Goal: Information Seeking & Learning: Understand process/instructions

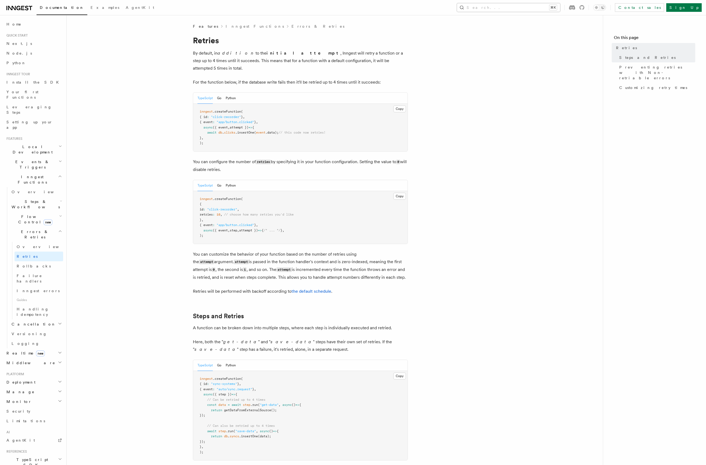
click at [524, 4] on button "Search... ⌘K" at bounding box center [508, 7] width 103 height 9
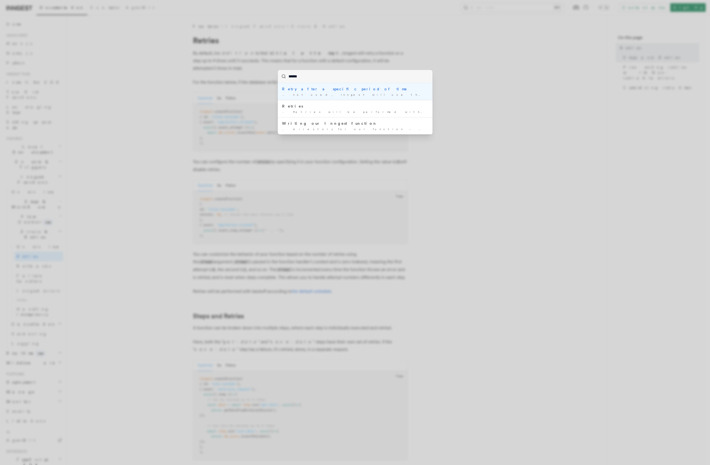
type input "*******"
click at [352, 93] on div "Retries are executed with exponential back-off with some jitter …" at bounding box center [355, 95] width 146 height 4
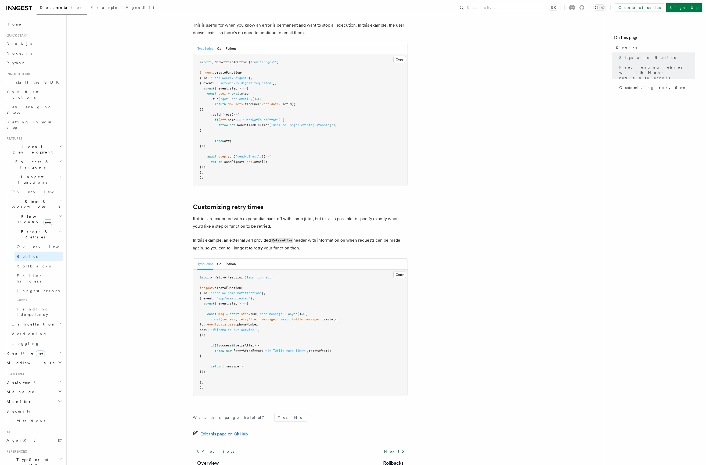
scroll to position [556, 0]
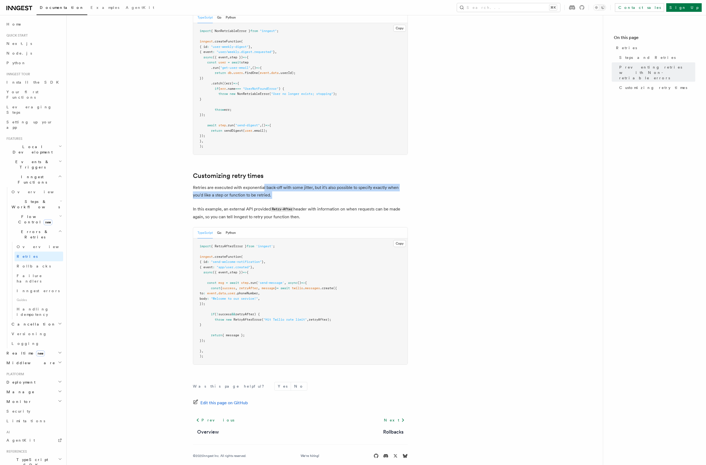
drag, startPoint x: 263, startPoint y: 179, endPoint x: 321, endPoint y: 193, distance: 60.0
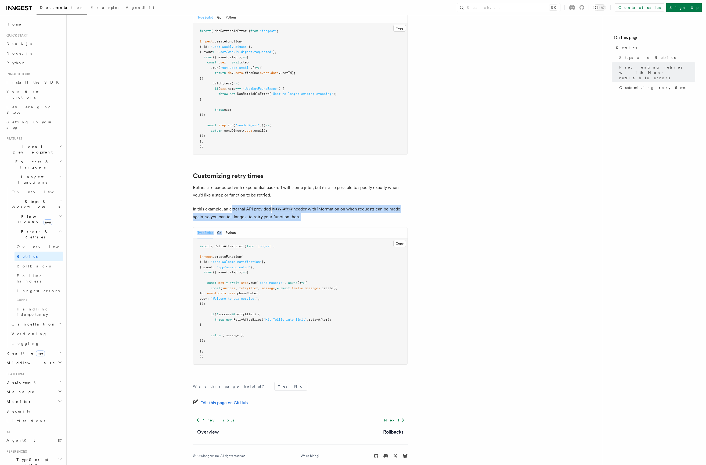
drag, startPoint x: 232, startPoint y: 205, endPoint x: 332, endPoint y: 217, distance: 101.6
click at [330, 212] on p "In this example, an external API provided Retry-After header with information o…" at bounding box center [300, 212] width 215 height 15
click at [251, 318] on span "RetryAfterError" at bounding box center [248, 320] width 28 height 4
click at [252, 318] on span "RetryAfterError" at bounding box center [248, 320] width 28 height 4
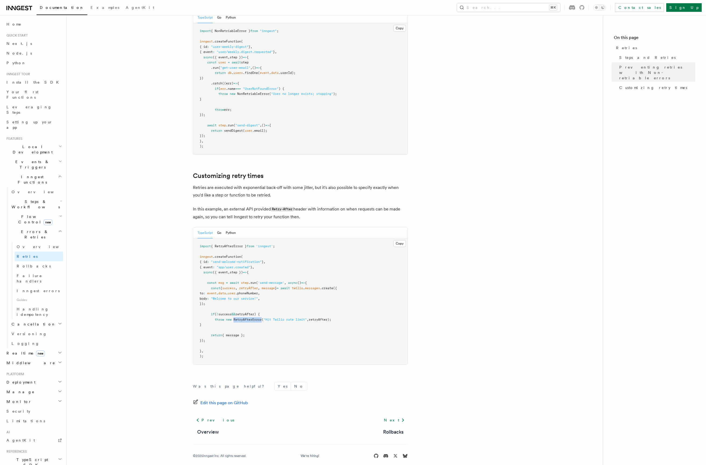
click at [255, 318] on span "RetryAfterError" at bounding box center [248, 320] width 28 height 4
click at [254, 318] on span "RetryAfterError" at bounding box center [248, 320] width 28 height 4
click at [254, 312] on span "retryAfter) {" at bounding box center [247, 314] width 24 height 4
copy span "retryAfter"
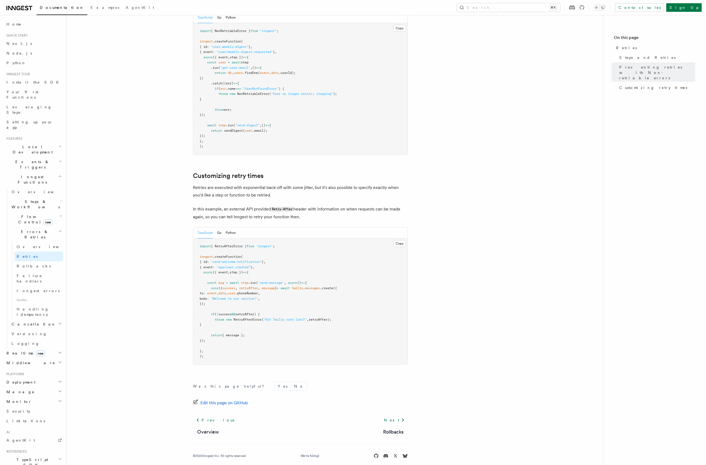
click at [228, 311] on pre "import { RetryAfterError } from 'inngest' ; inngest .createFunction ( { id : "s…" at bounding box center [300, 301] width 214 height 126
drag, startPoint x: 216, startPoint y: 313, endPoint x: 340, endPoint y: 313, distance: 123.6
click at [340, 313] on pre "import { RetryAfterError } from 'inngest' ; inngest .createFunction ( { id : "s…" at bounding box center [300, 301] width 214 height 126
copy span "throw new RetryAfterError ( "Hit Twilio rate limit" , retryAfter);"
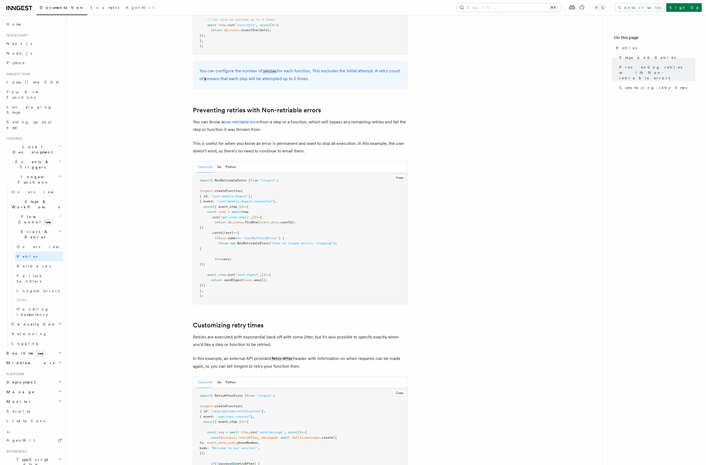
scroll to position [185, 0]
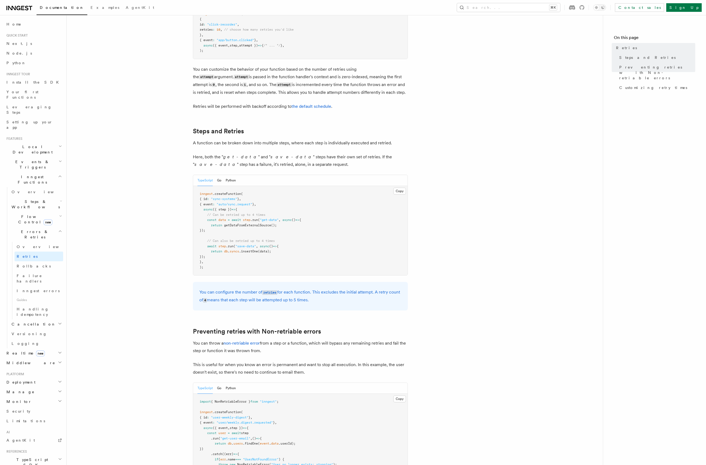
click at [141, 296] on article "Features Inngest Functions Errors & Retries Retries By default, in addition to …" at bounding box center [334, 340] width 519 height 1003
